Goal: Task Accomplishment & Management: Use online tool/utility

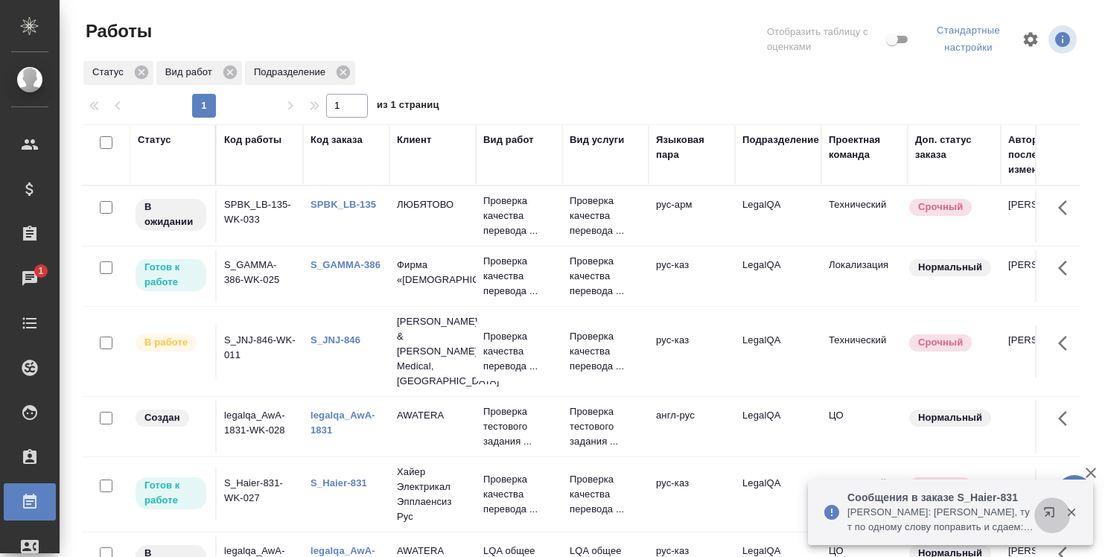
click at [1050, 509] on icon "button" at bounding box center [1052, 515] width 18 height 18
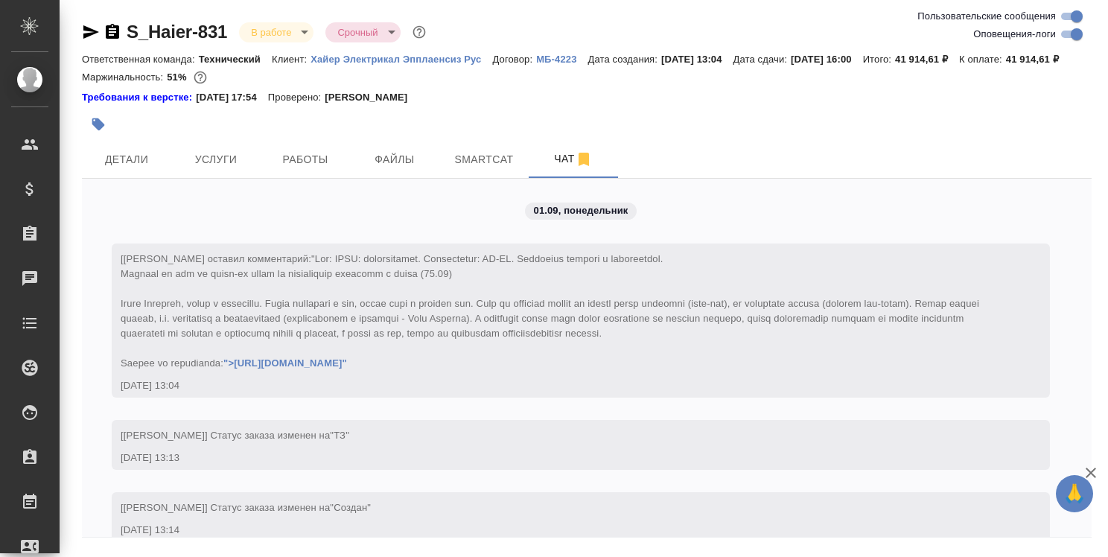
scroll to position [22795, 0]
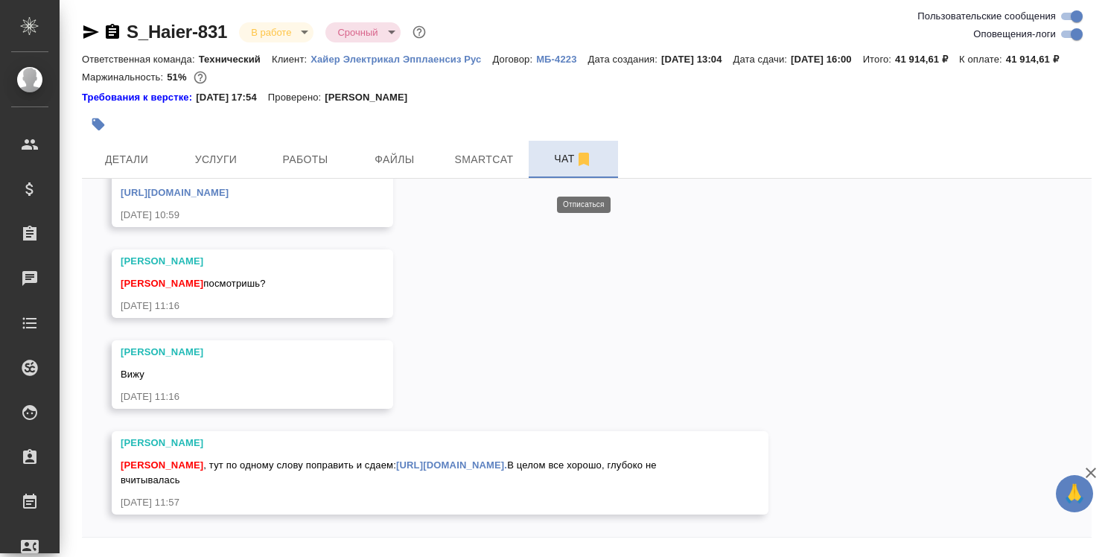
click at [584, 166] on icon "button" at bounding box center [583, 159] width 10 height 13
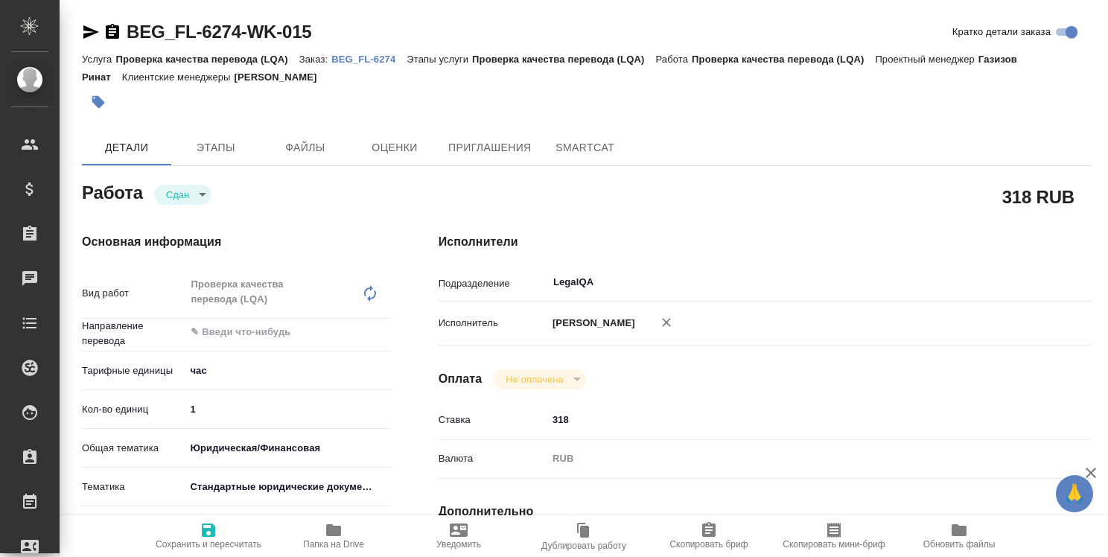
click at [370, 59] on p "BEG_FL-6274" at bounding box center [368, 59] width 75 height 11
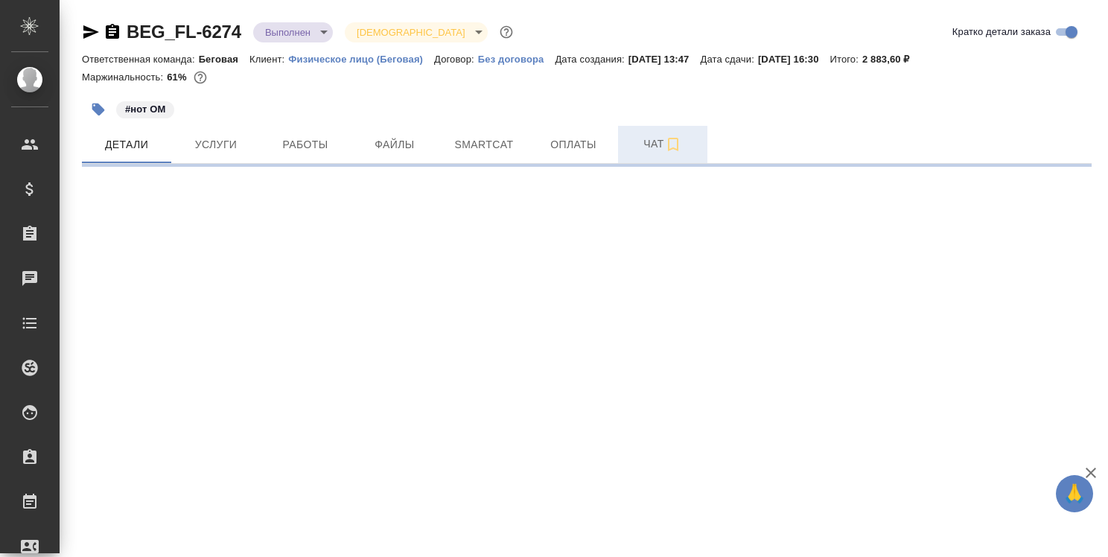
select select "RU"
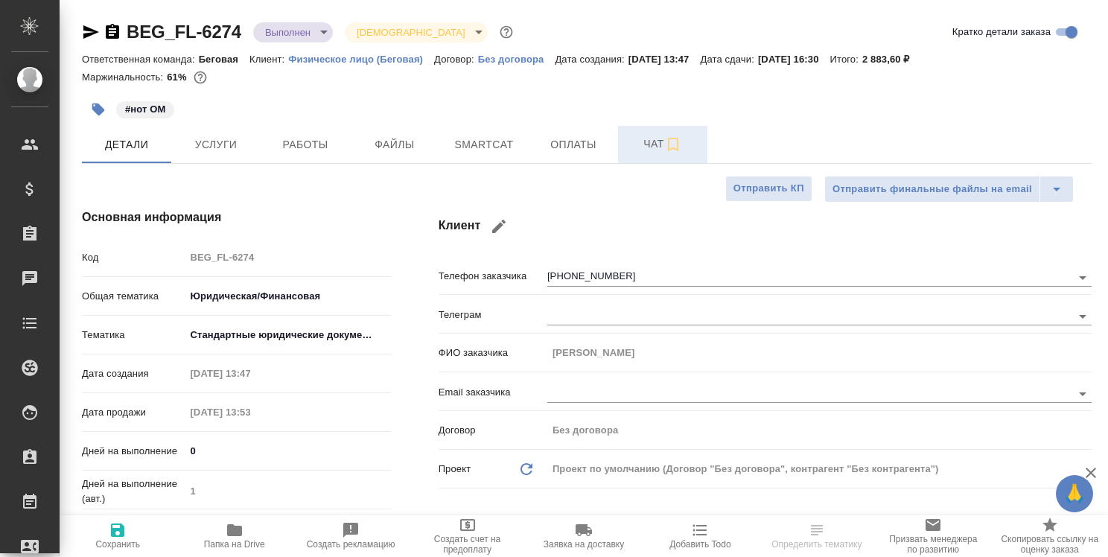
type textarea "x"
click at [289, 148] on span "Работы" at bounding box center [304, 144] width 71 height 19
